Goal: Task Accomplishment & Management: Use online tool/utility

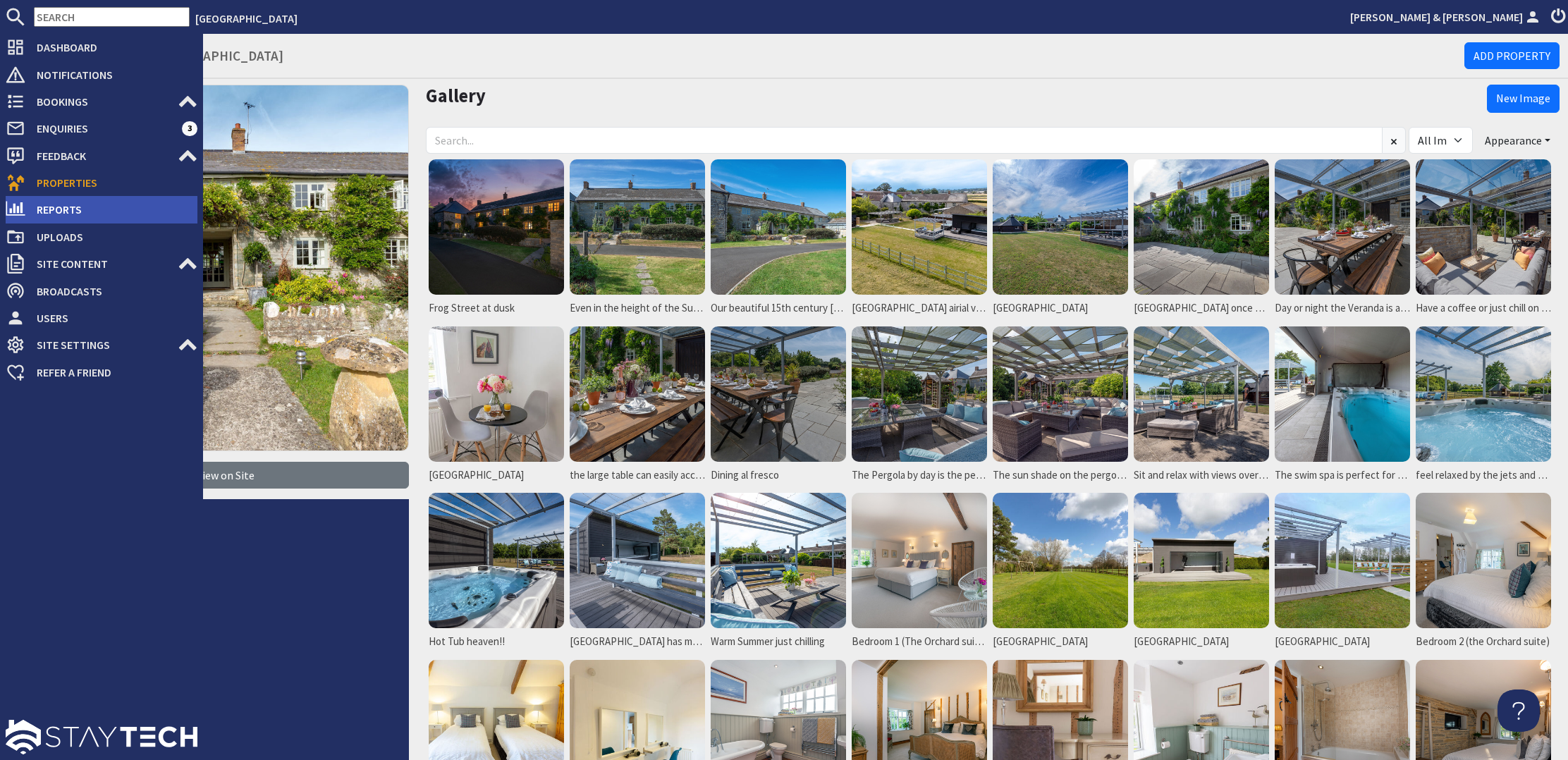
click at [12, 205] on icon at bounding box center [15, 209] width 20 height 20
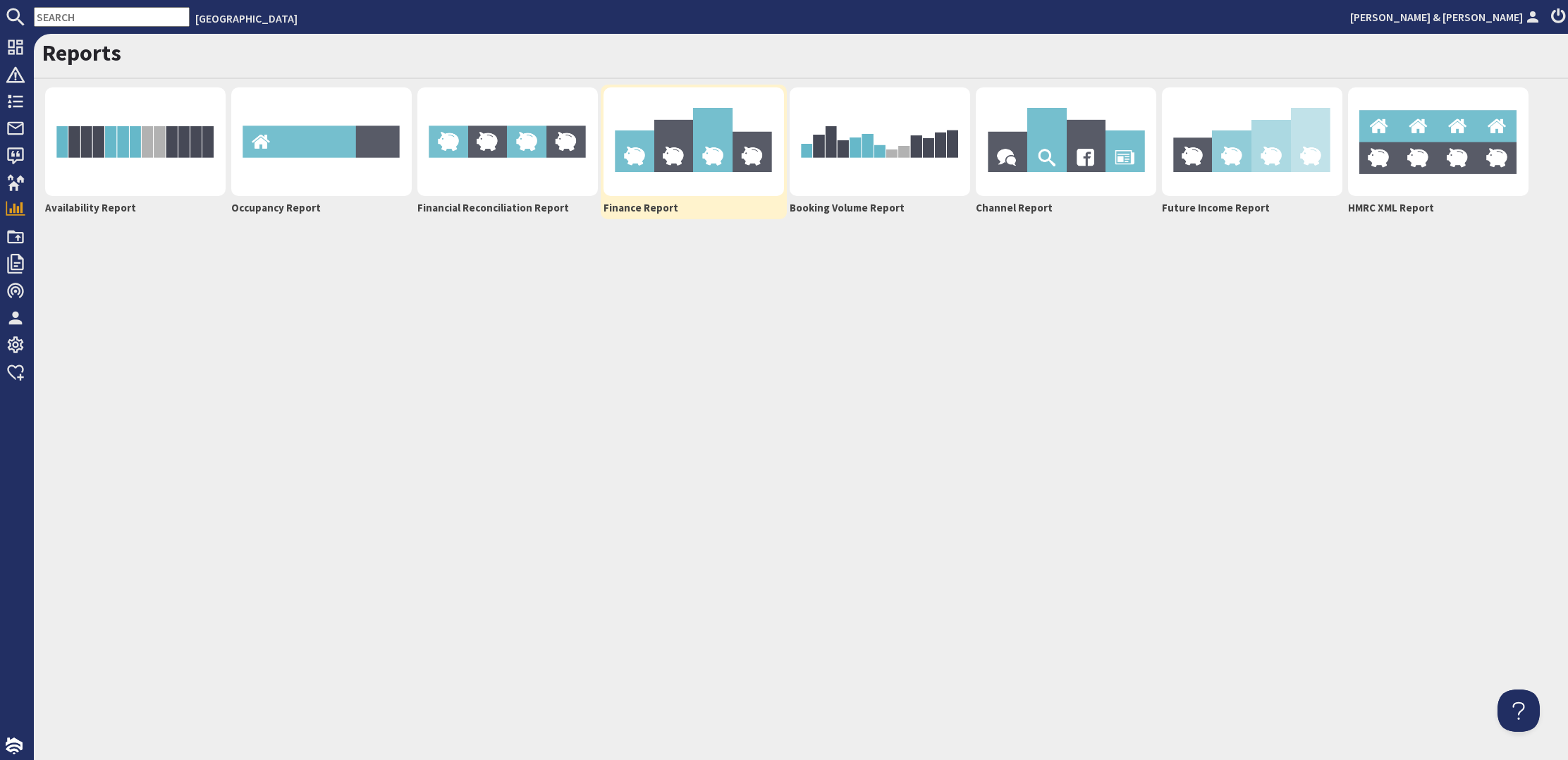
click at [709, 146] on img at bounding box center [694, 141] width 181 height 109
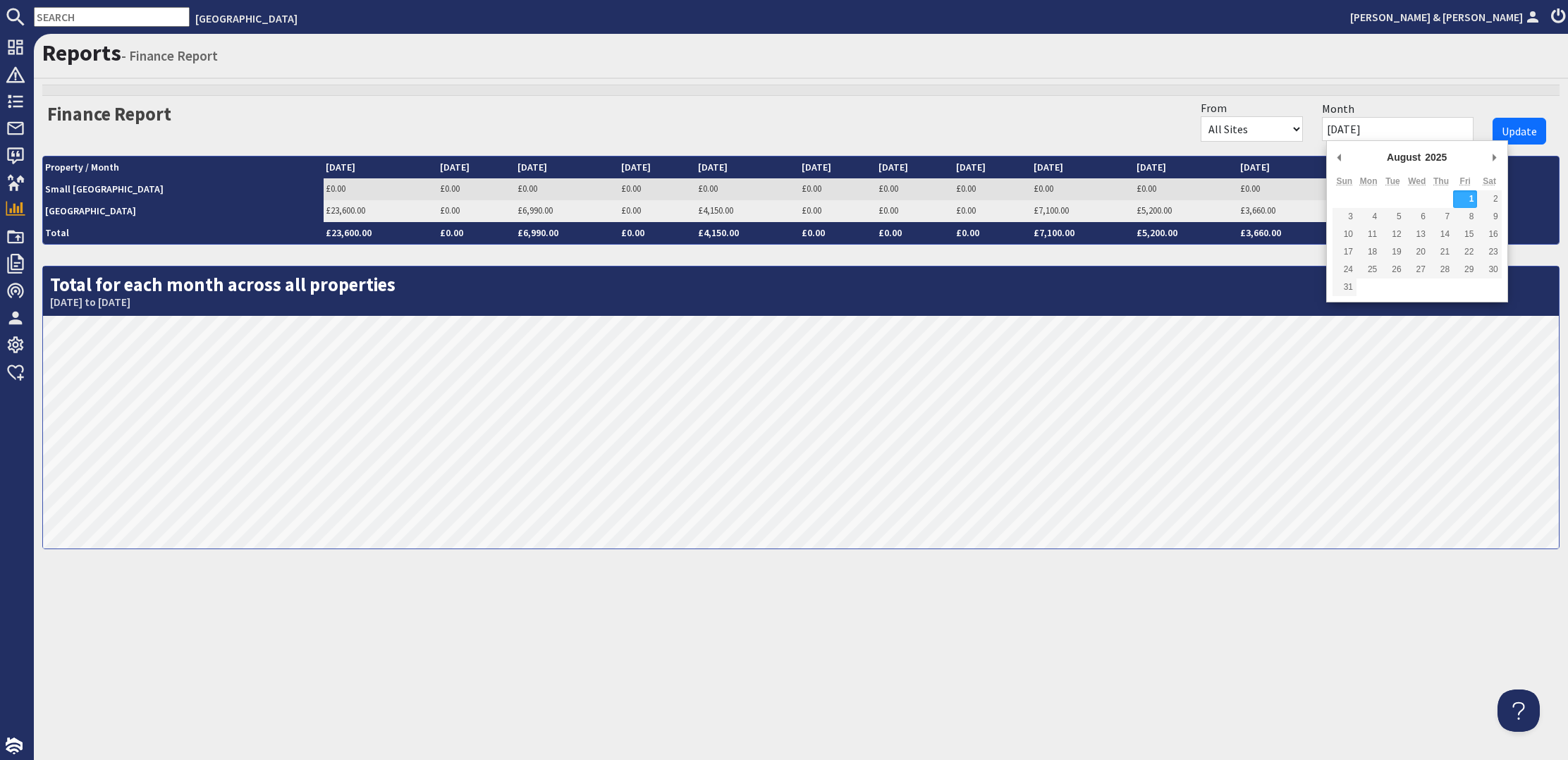
click at [1393, 128] on input "[DATE]" at bounding box center [1398, 129] width 152 height 24
type input "[DATE]"
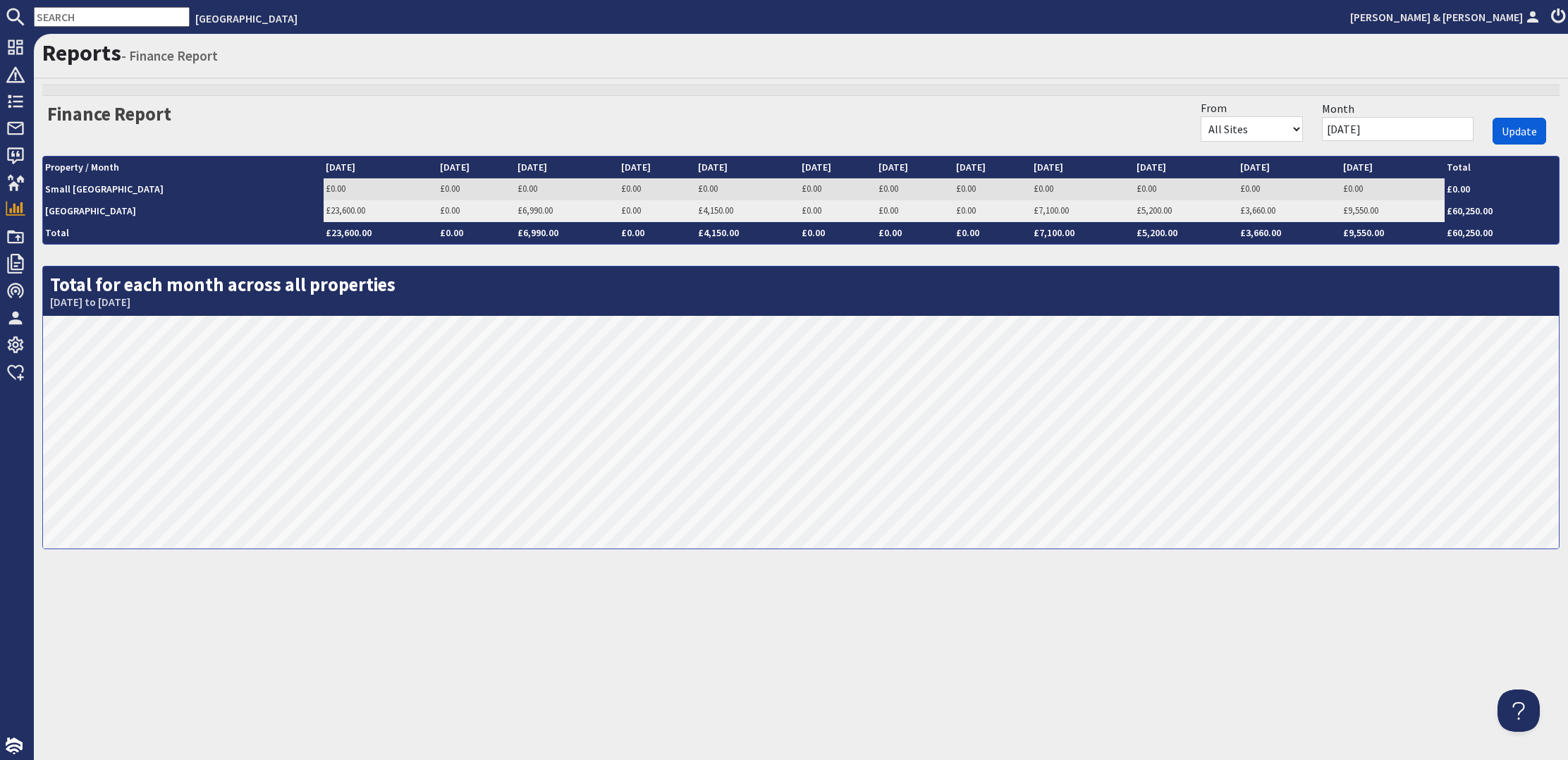
click at [1528, 128] on span "Update" at bounding box center [1519, 131] width 36 height 14
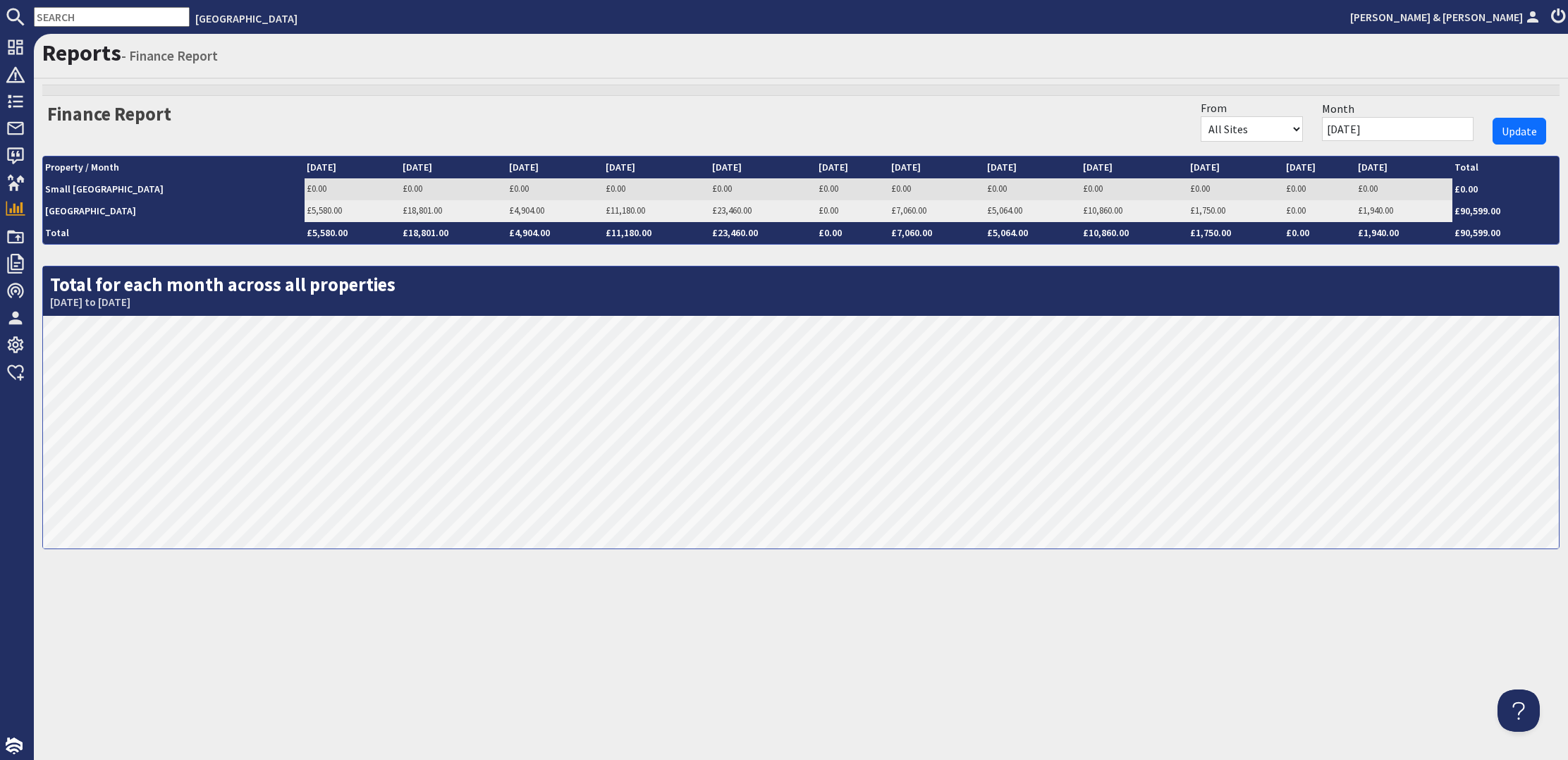
select select "95"
click at [1538, 123] on button "Update" at bounding box center [1520, 131] width 54 height 27
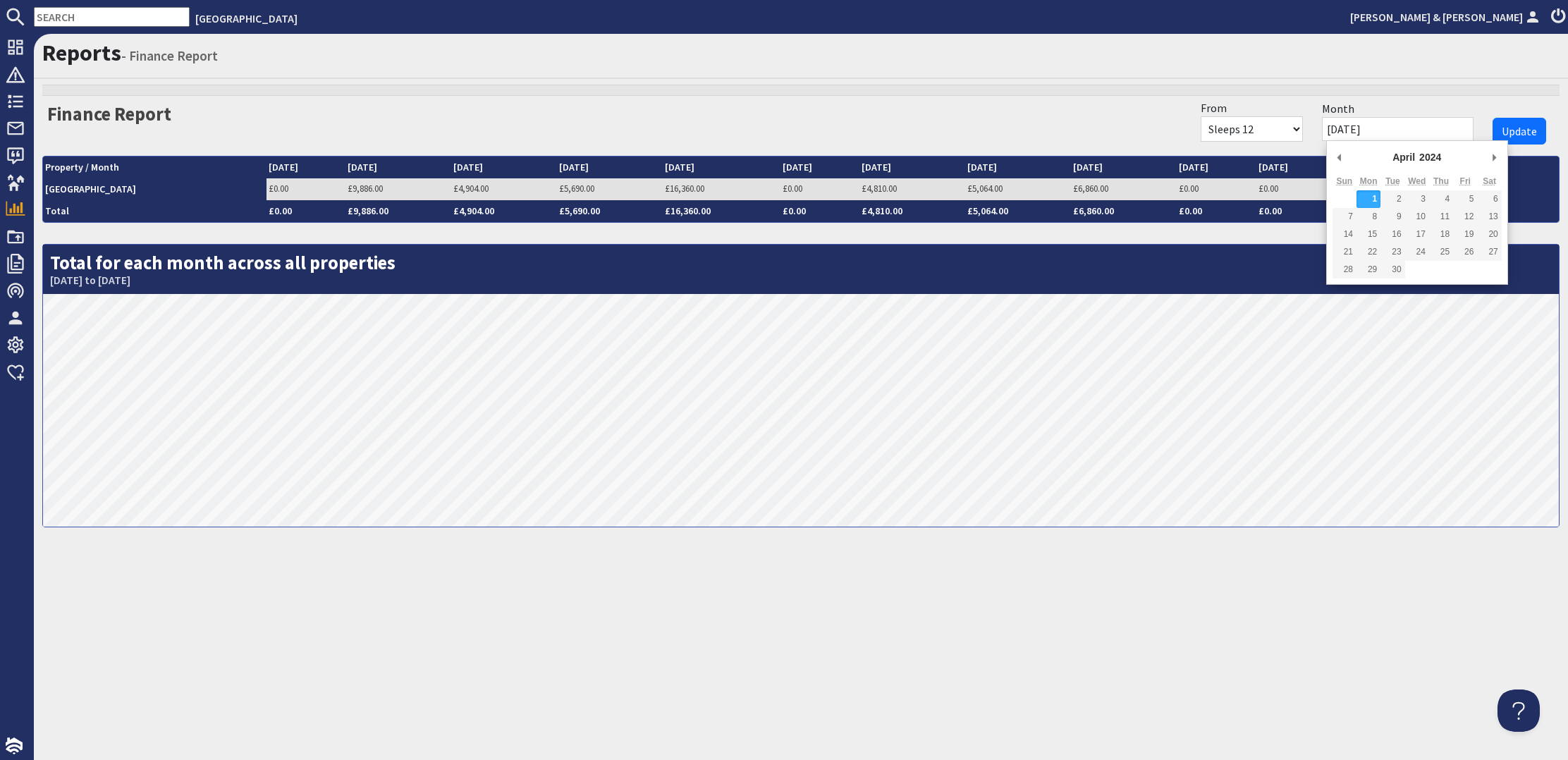
click at [1395, 132] on input "[DATE]" at bounding box center [1398, 129] width 152 height 24
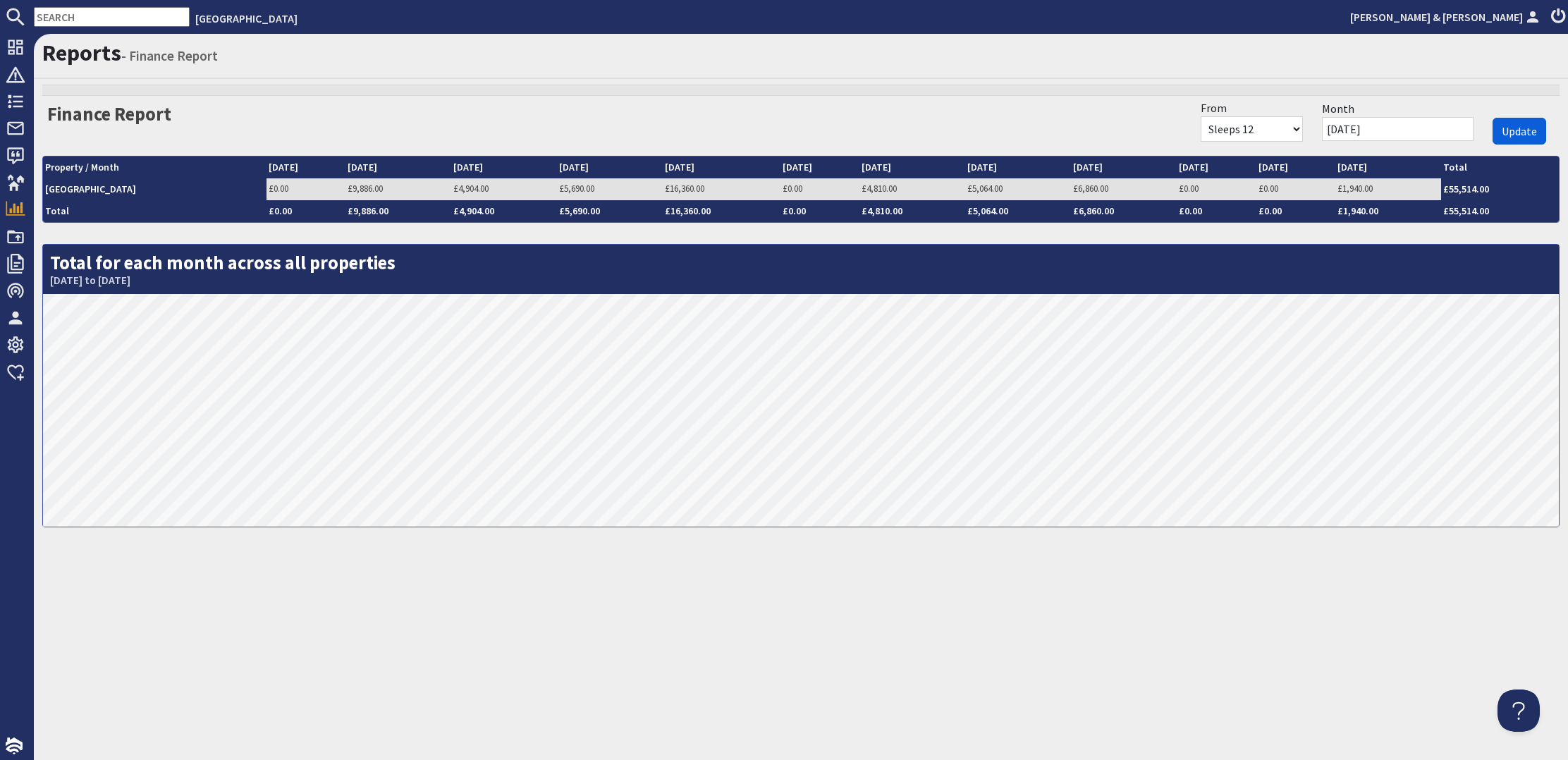
click at [1520, 128] on span "Update" at bounding box center [1519, 131] width 36 height 14
click at [1392, 125] on input "[DATE]" at bounding box center [1398, 129] width 152 height 24
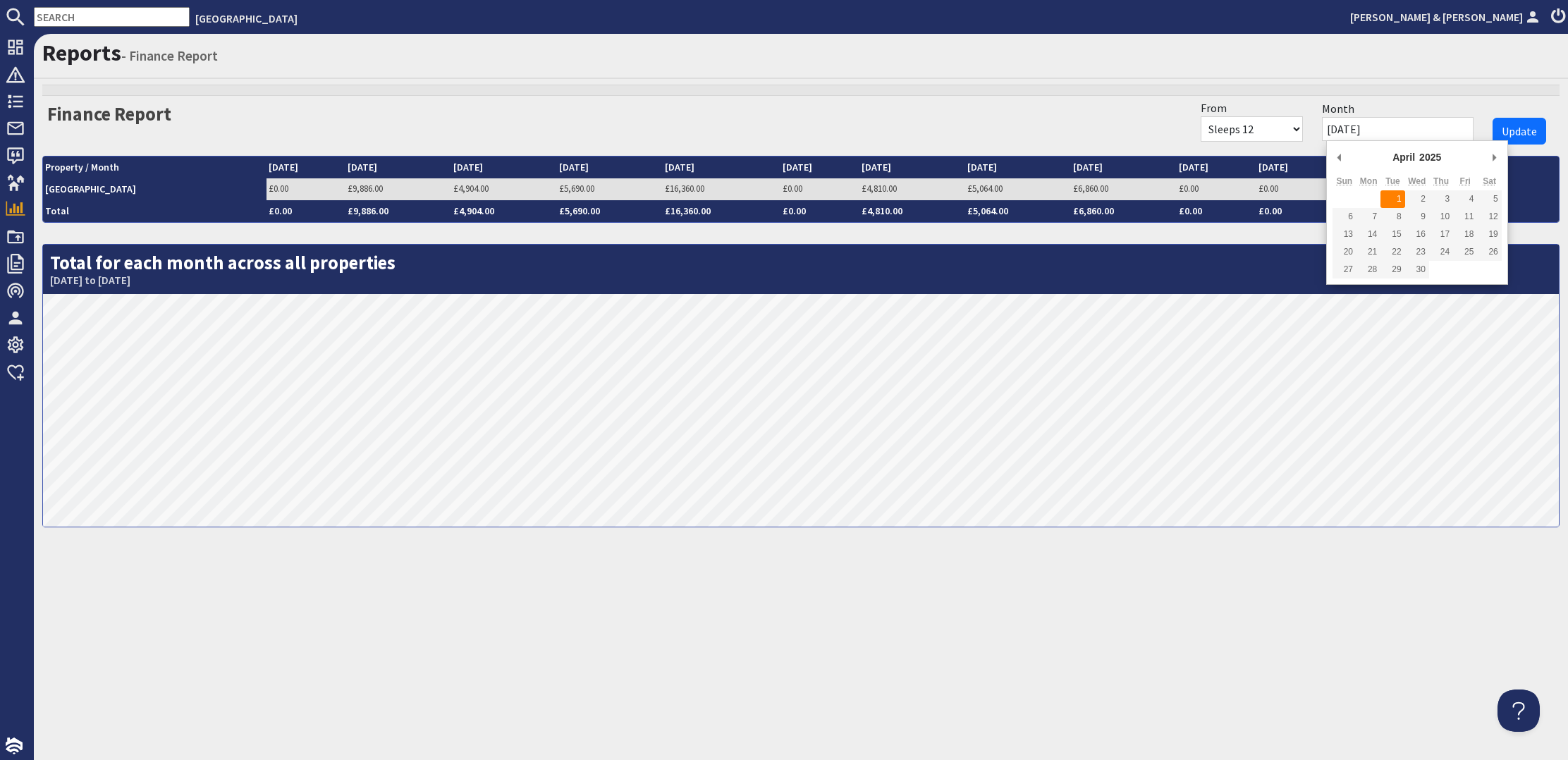
type input "[DATE]"
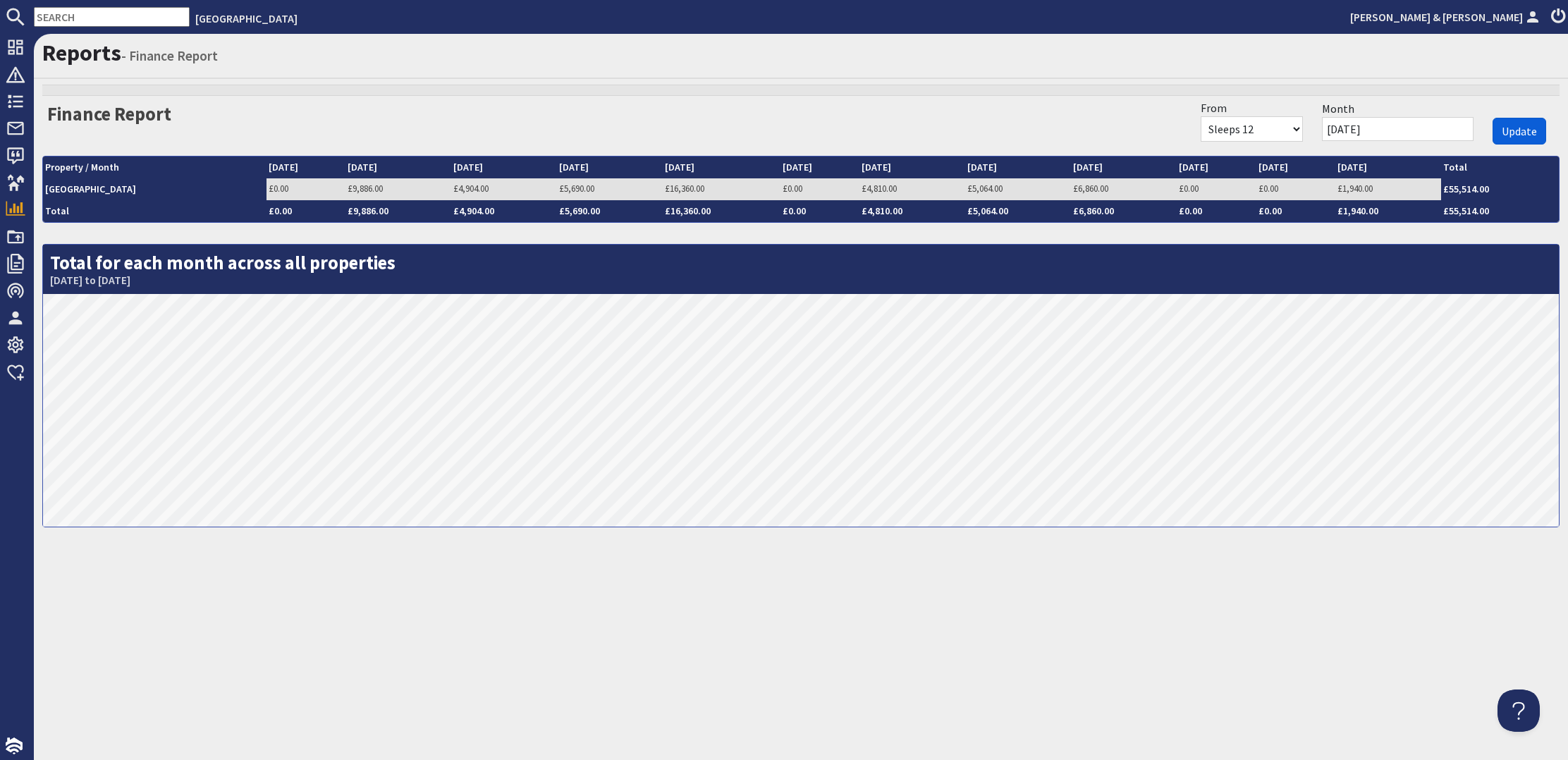
click at [1512, 134] on span "Update" at bounding box center [1519, 131] width 36 height 14
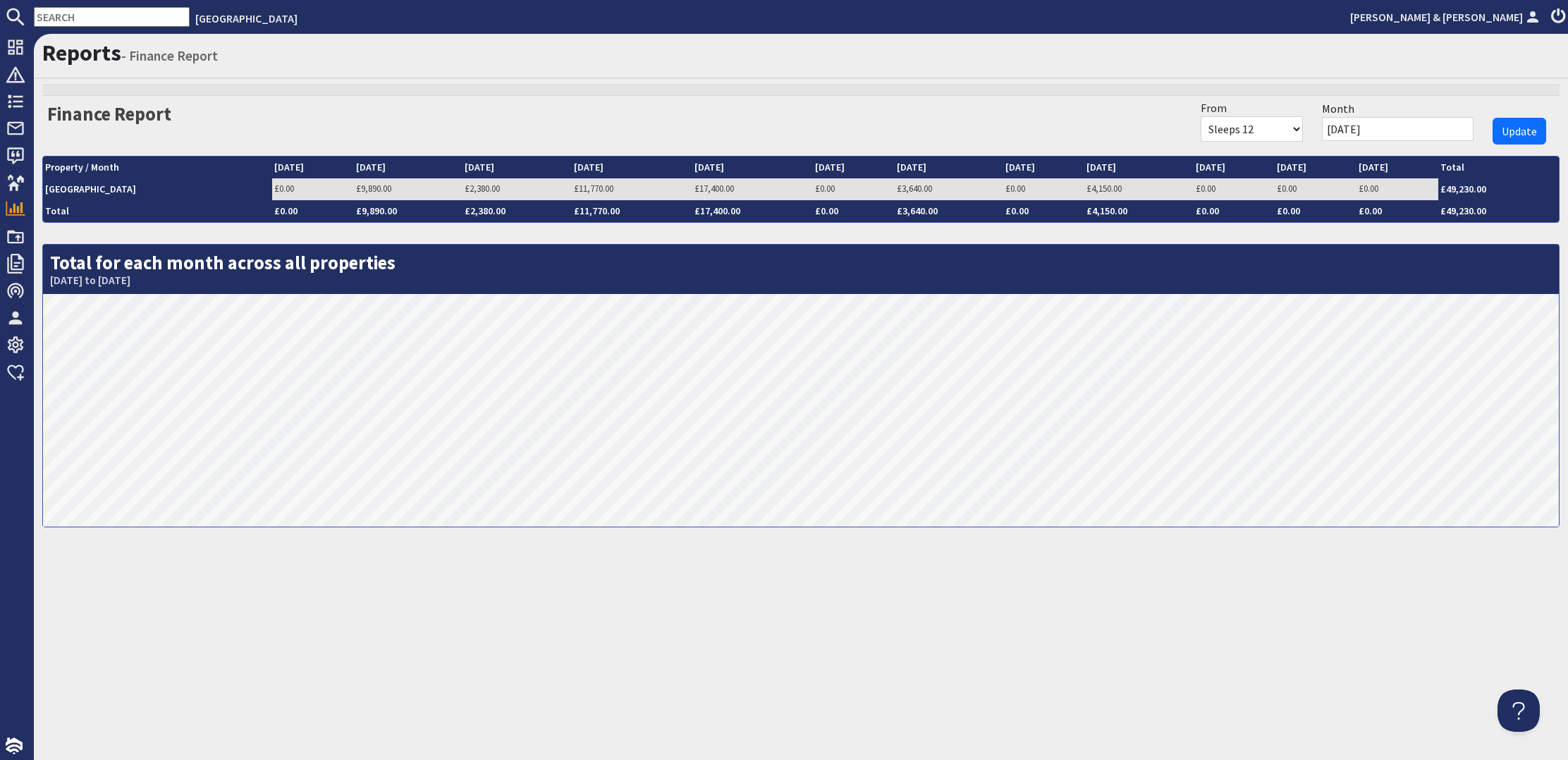
select select "0"
click at [1530, 131] on span "Update" at bounding box center [1519, 131] width 36 height 14
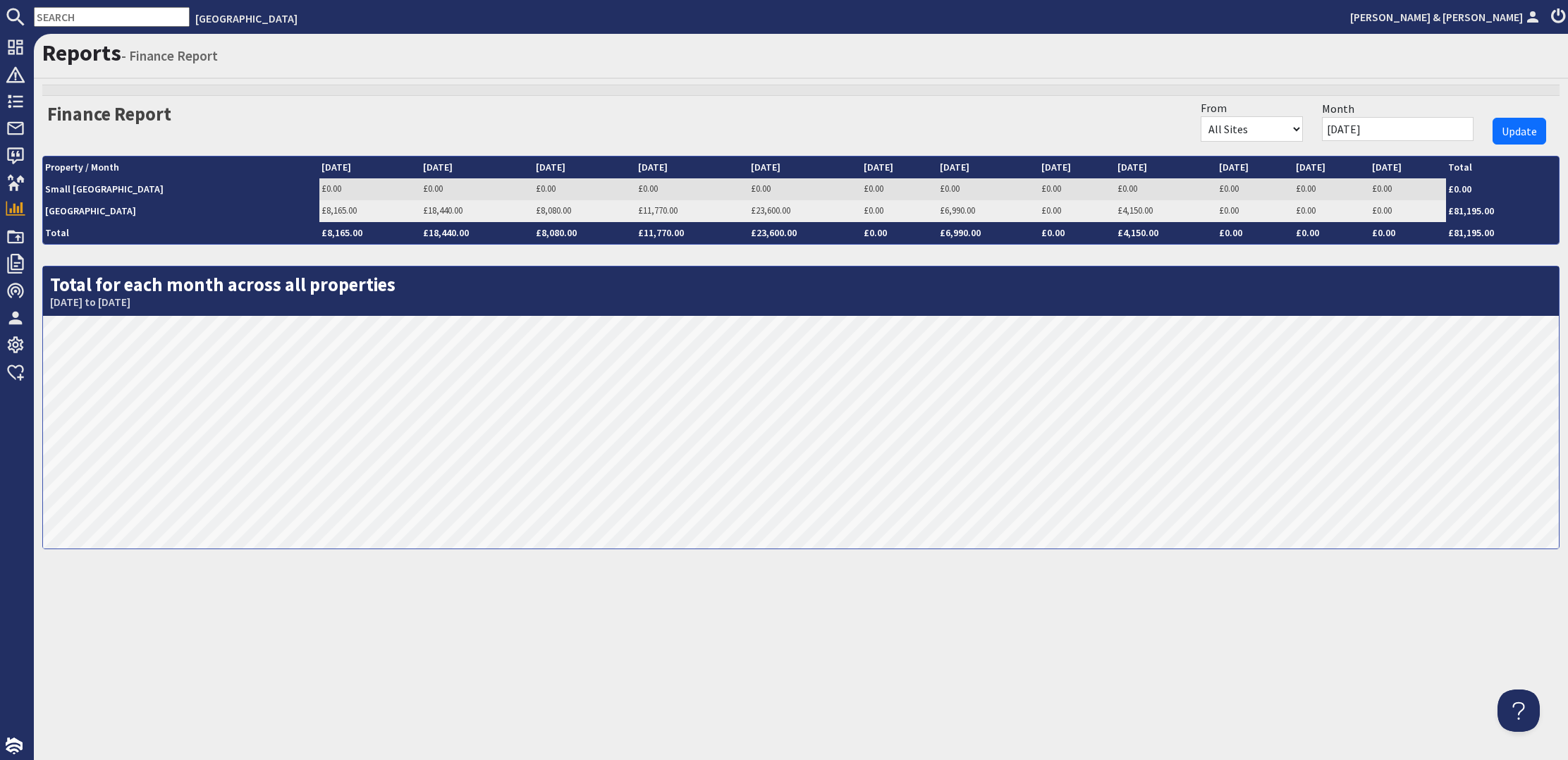
select select "95"
click at [1516, 132] on span "Update" at bounding box center [1519, 131] width 36 height 14
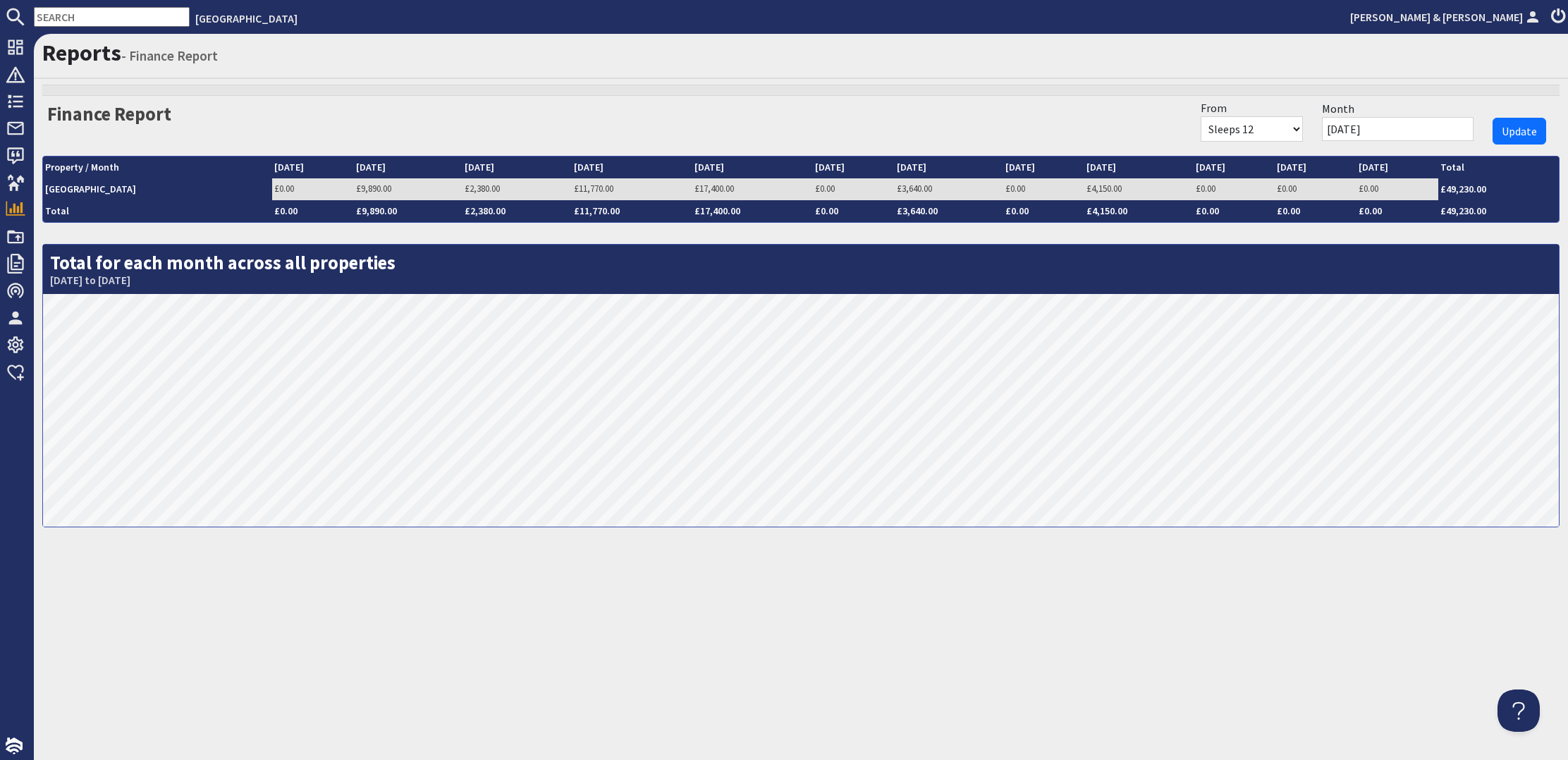
select select "9"
click at [1514, 126] on span "Update" at bounding box center [1519, 131] width 36 height 14
